Goal: Task Accomplishment & Management: Use online tool/utility

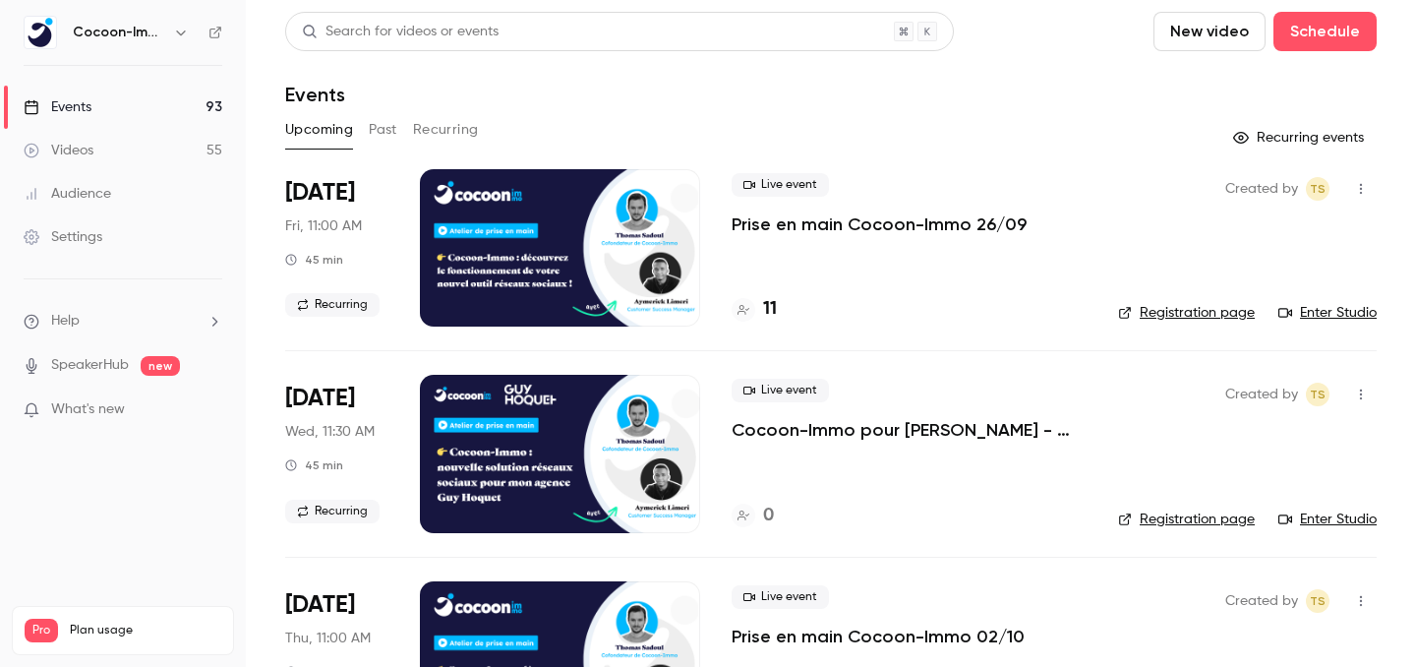
click at [786, 230] on p "Prise en main Cocoon-Immo 26/09" at bounding box center [878, 224] width 295 height 24
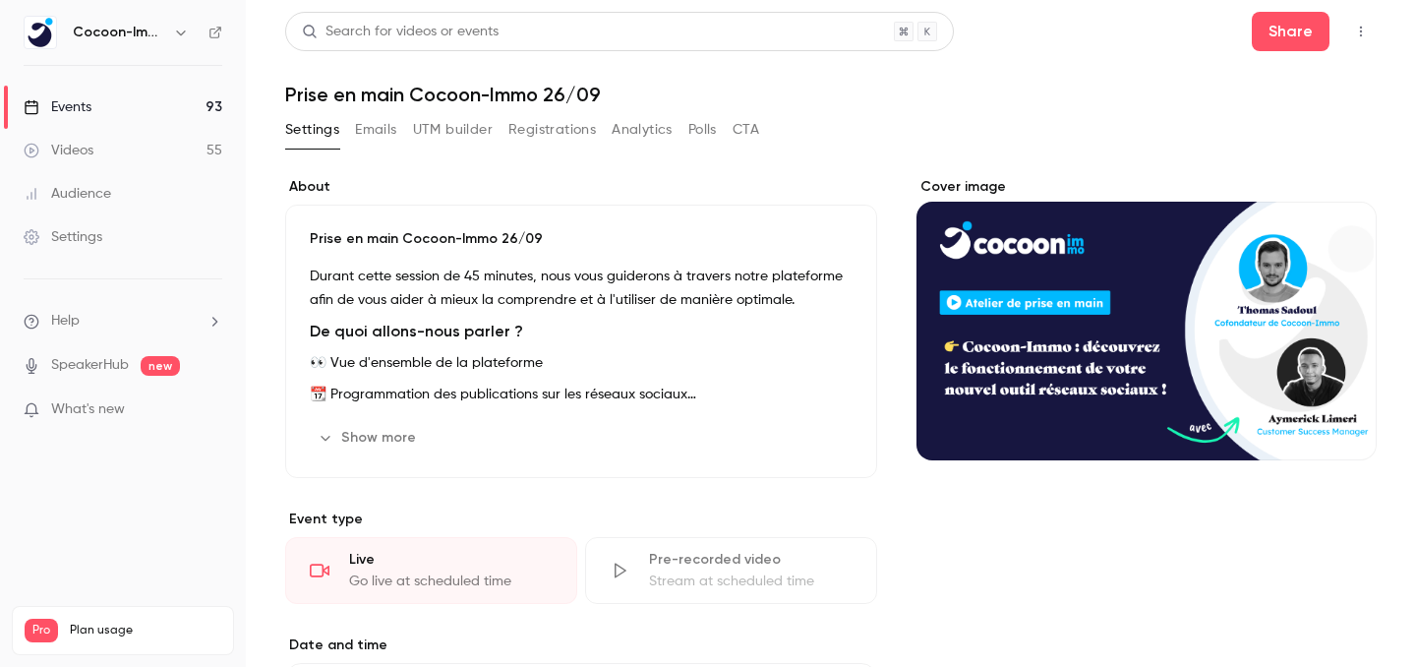
click at [704, 580] on div "Stream at scheduled time" at bounding box center [750, 581] width 203 height 20
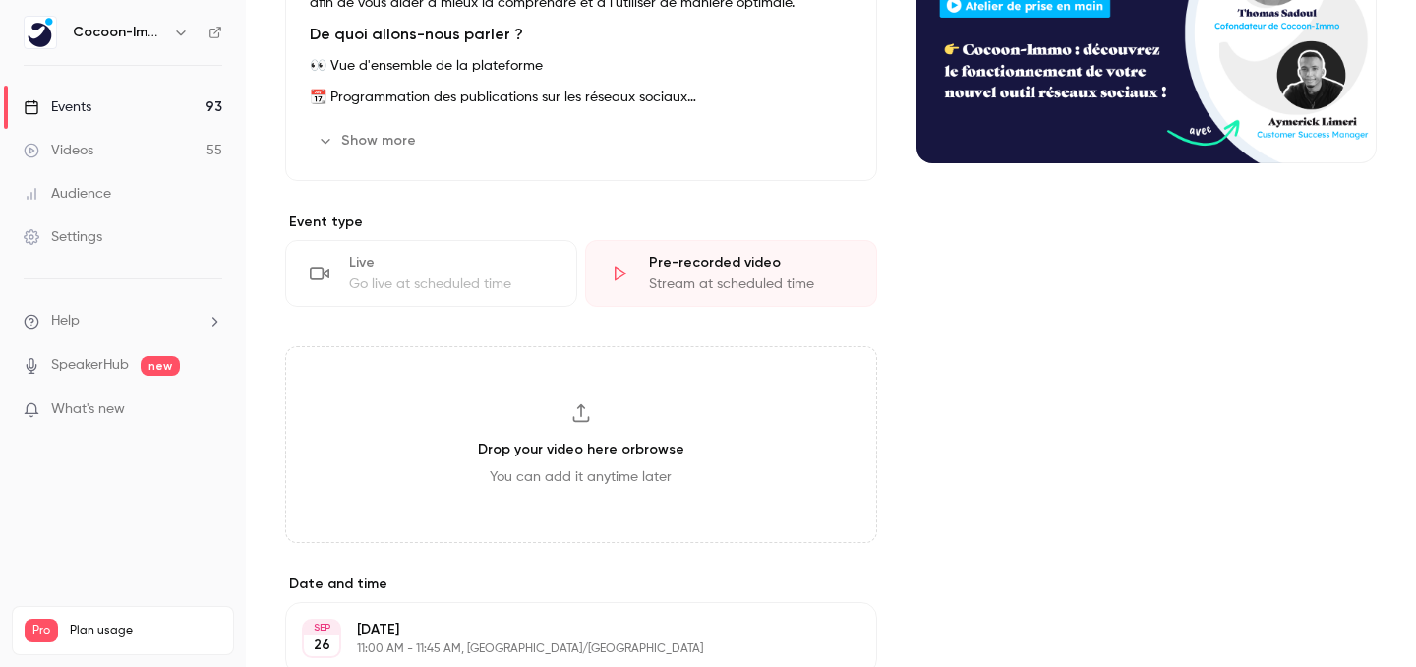
scroll to position [303, 0]
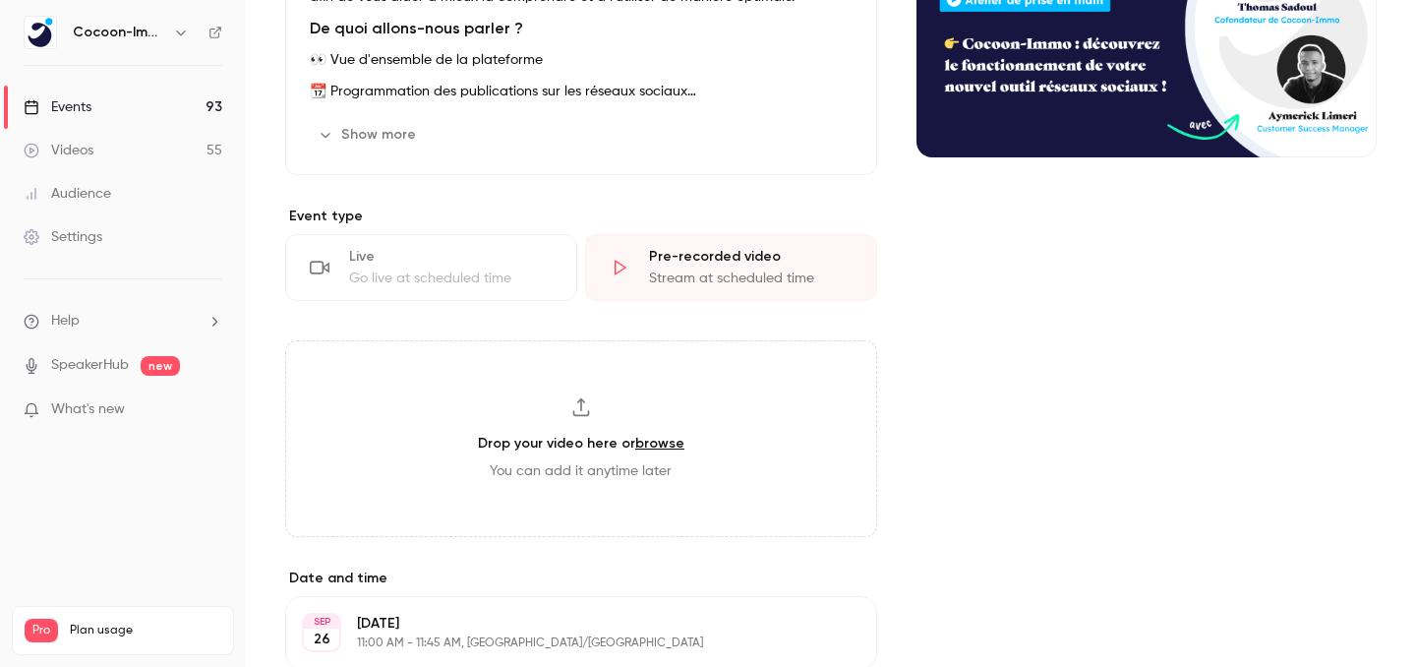
click at [601, 440] on h3 "Drop your video here or browse" at bounding box center [581, 443] width 206 height 21
click at [179, 136] on link "Videos 55" at bounding box center [123, 150] width 246 height 43
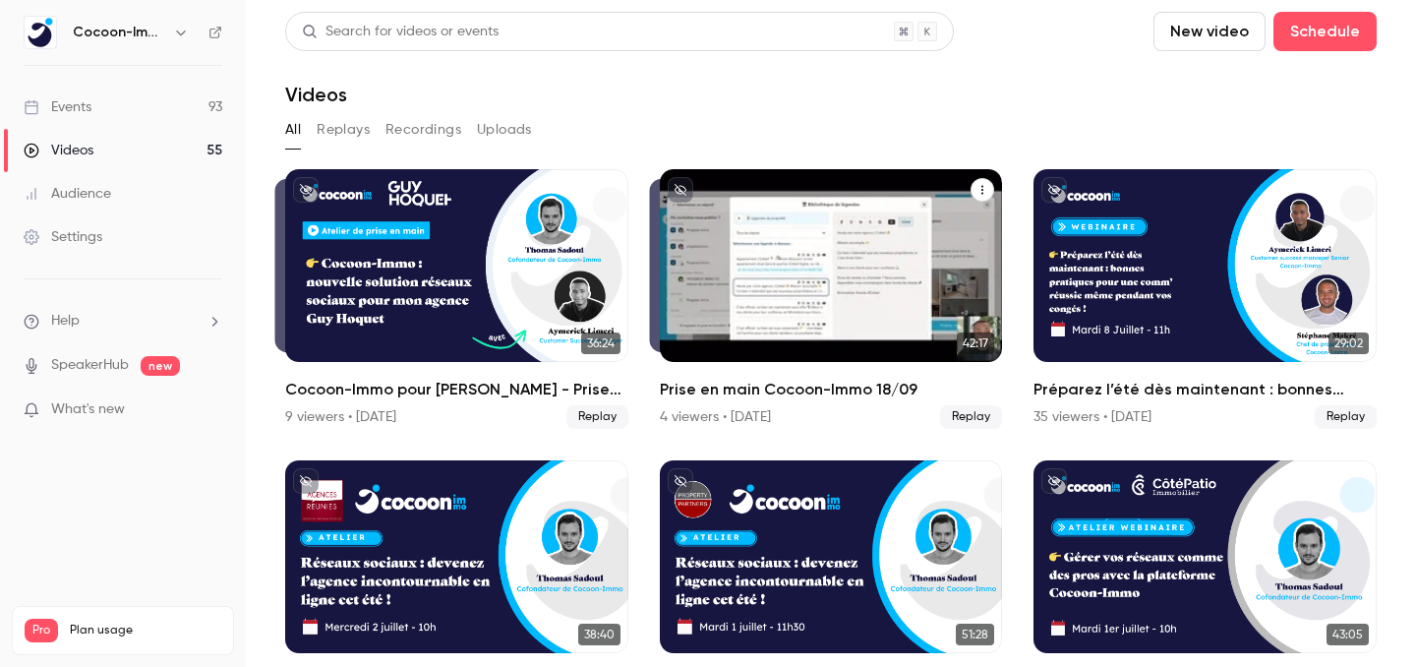
click at [984, 192] on icon "Prise en main Cocoon-Immo 18/09" at bounding box center [982, 190] width 12 height 12
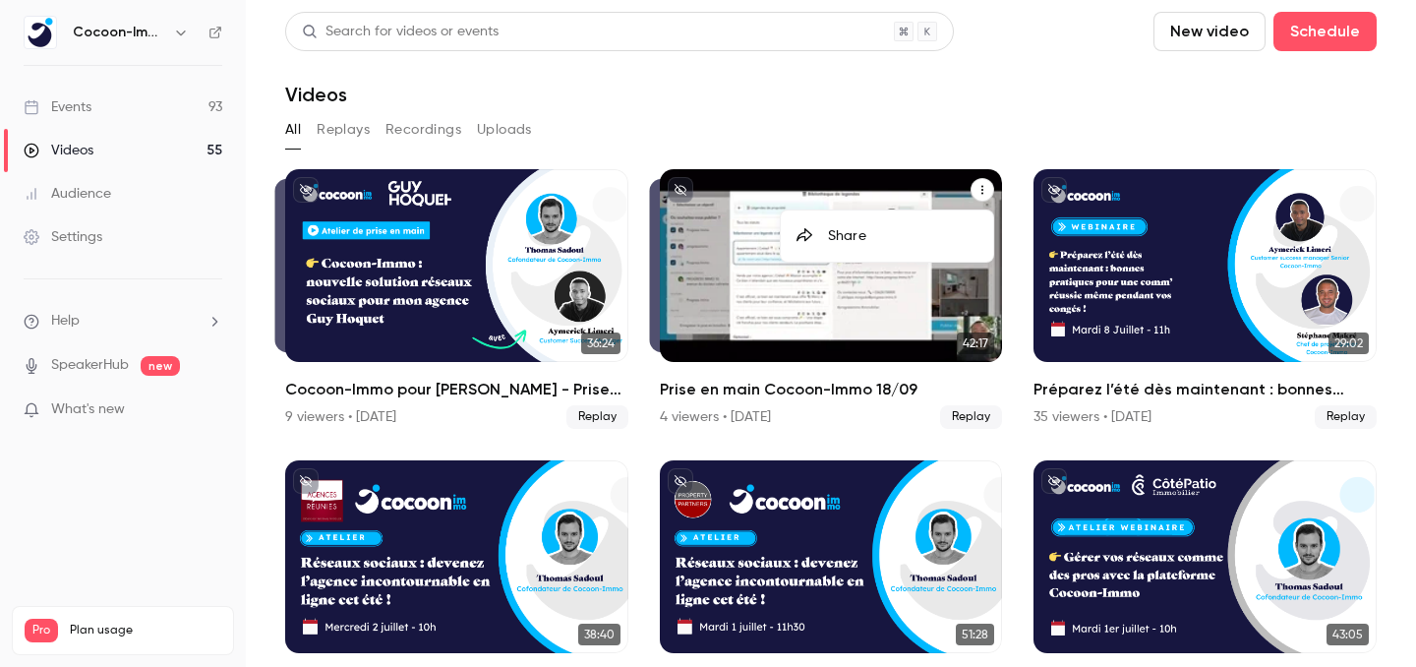
click at [922, 187] on div at bounding box center [708, 333] width 1416 height 667
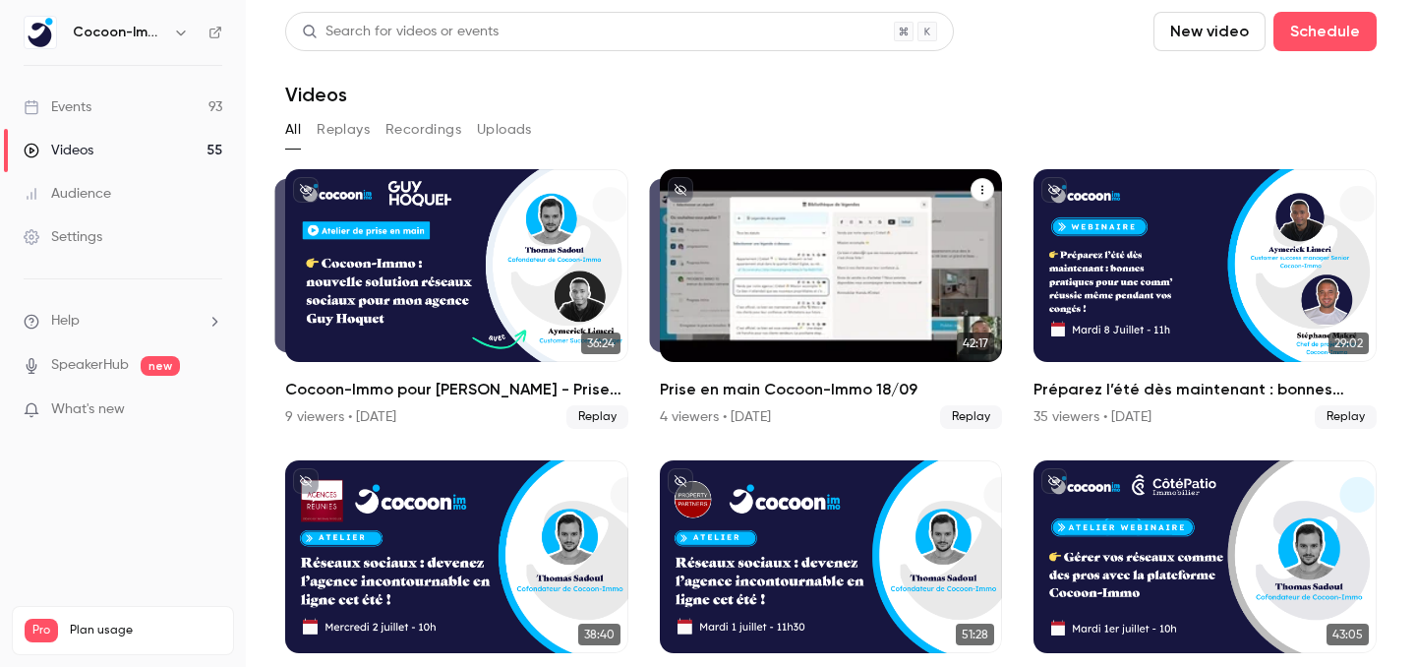
click at [918, 188] on div "Prise en main Cocoon-Immo 18/09" at bounding box center [831, 265] width 343 height 193
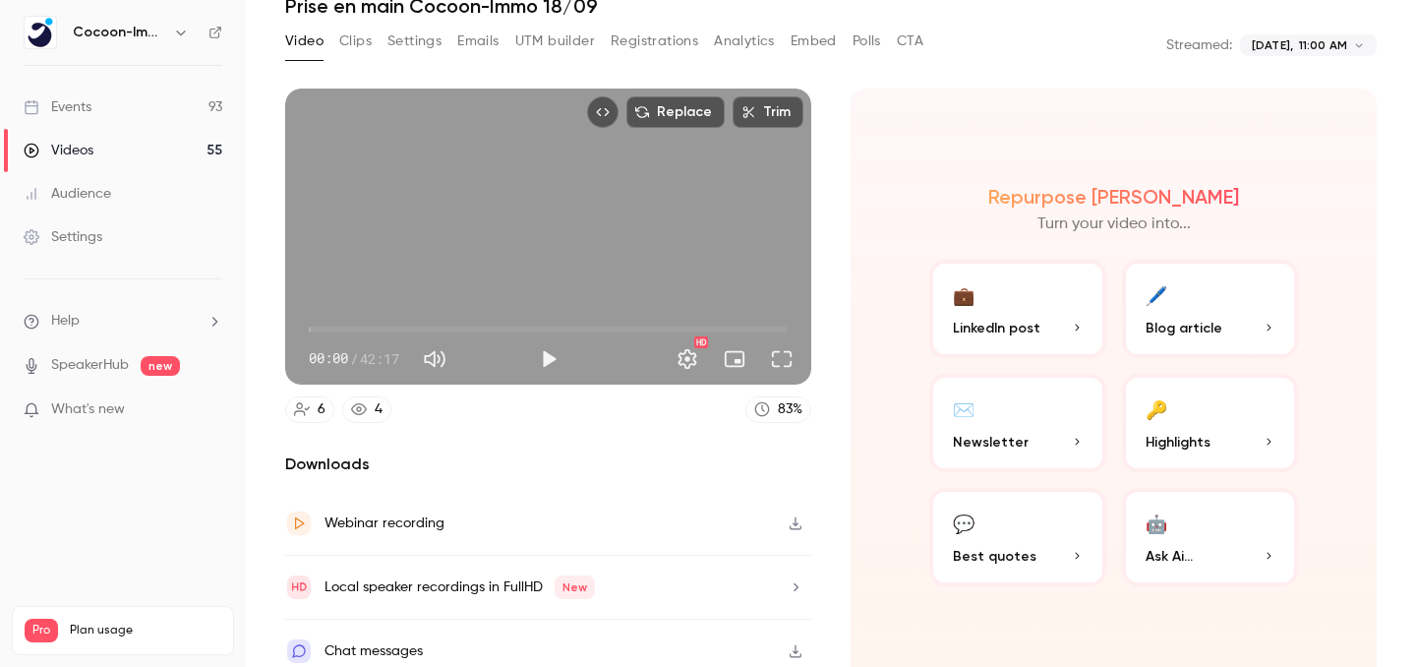
scroll to position [104, 0]
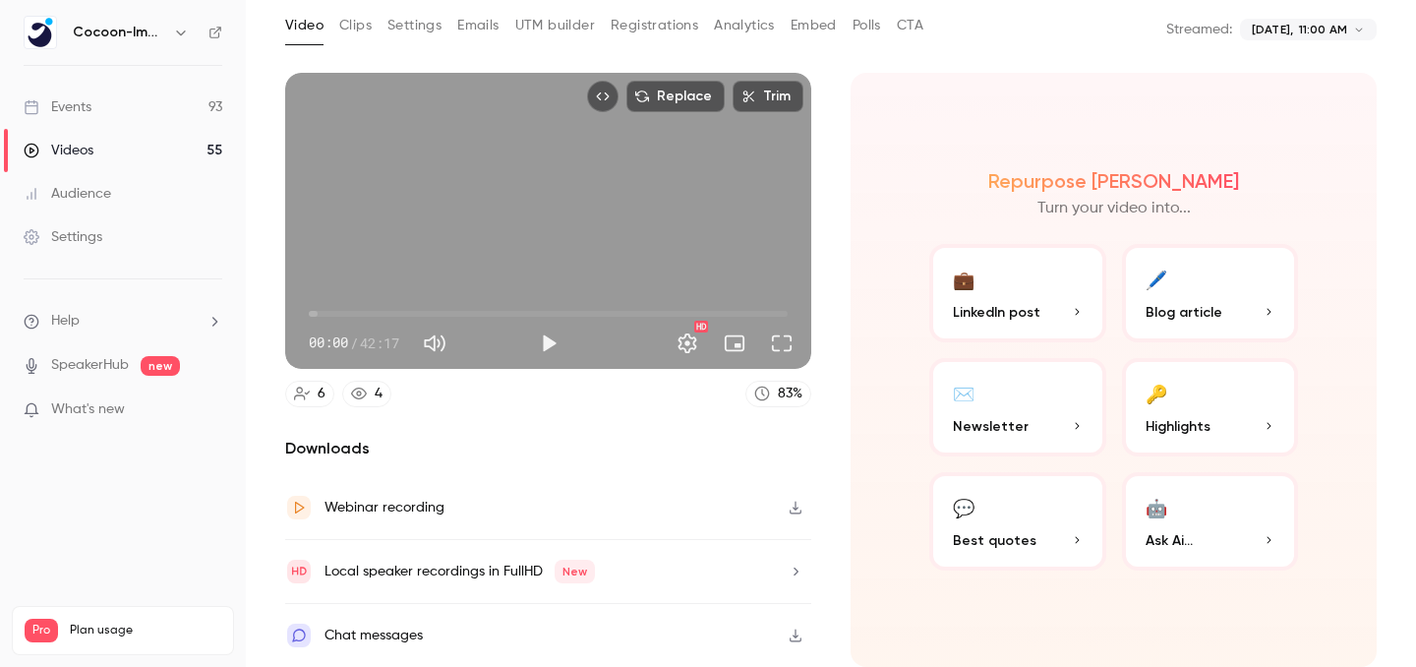
click at [797, 508] on icon "button" at bounding box center [795, 507] width 16 height 14
click at [86, 109] on div "Events" at bounding box center [58, 107] width 68 height 20
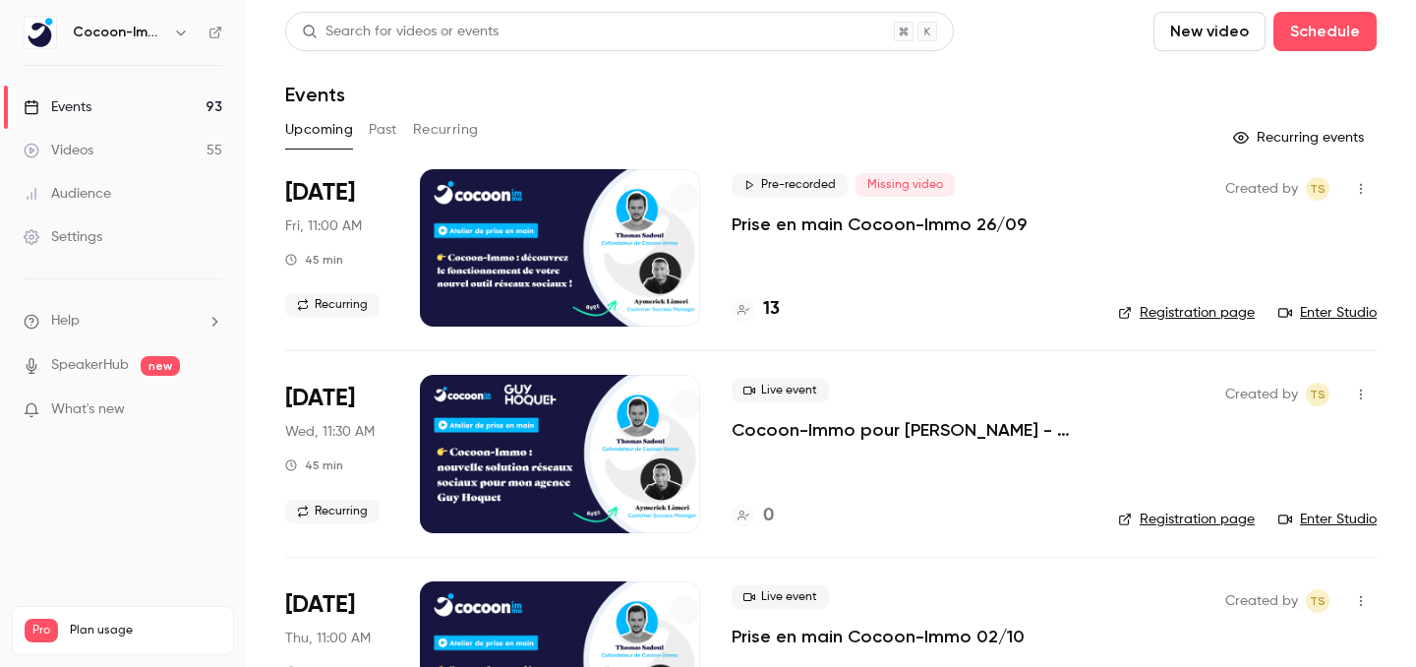
click at [827, 231] on p "Prise en main Cocoon-Immo 26/09" at bounding box center [878, 224] width 295 height 24
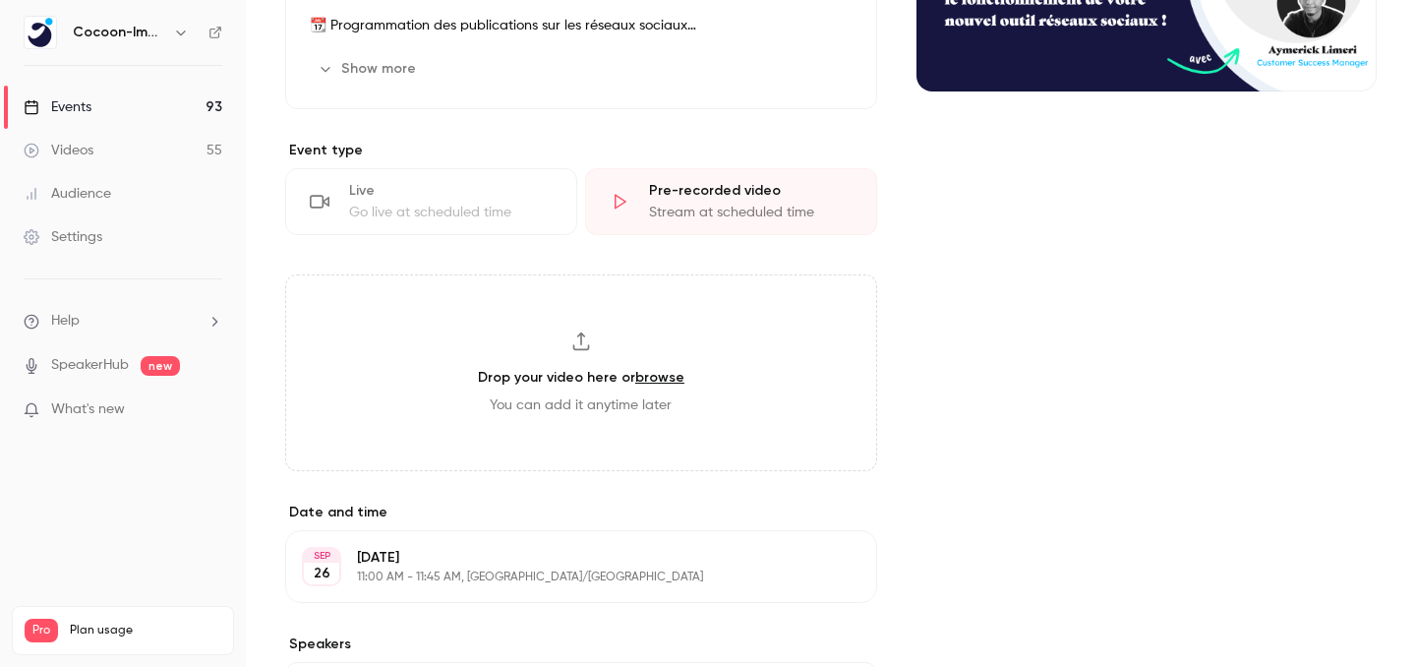
scroll to position [530, 0]
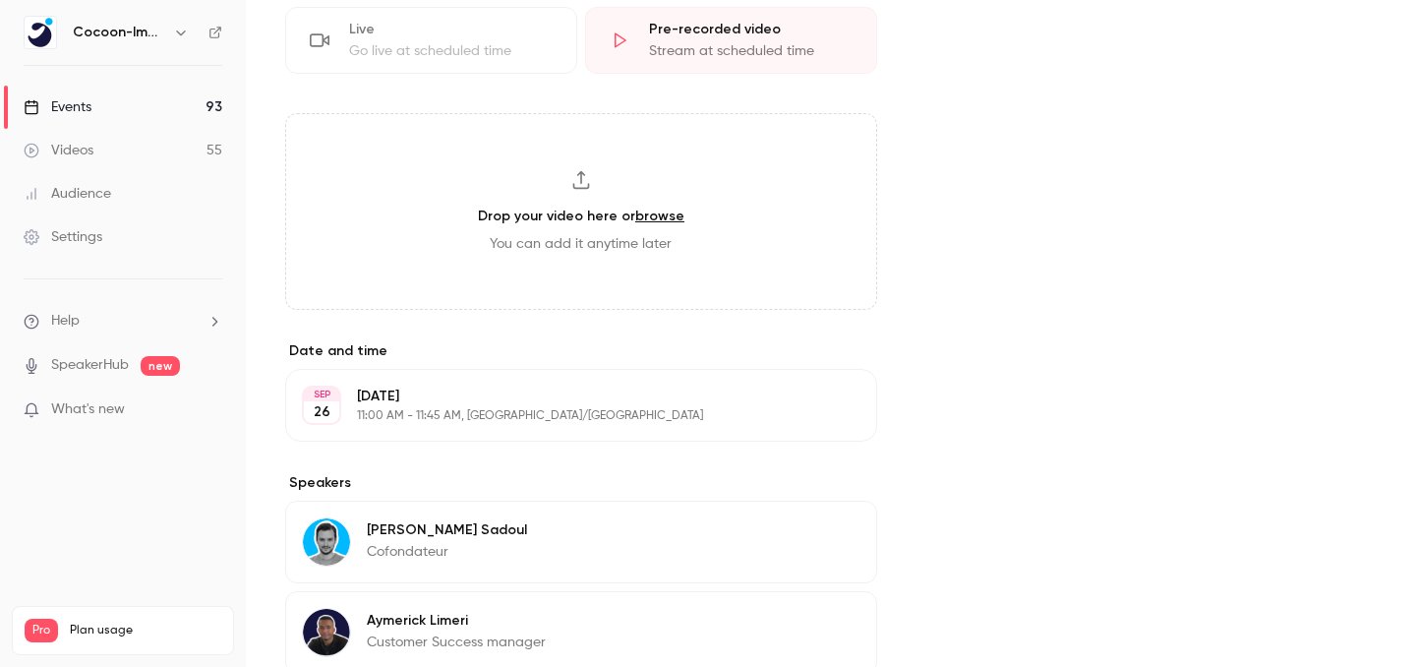
click at [619, 227] on div "Drop your video here or browse You can add it anytime later" at bounding box center [581, 211] width 592 height 197
type input "**********"
